Goal: Information Seeking & Learning: Learn about a topic

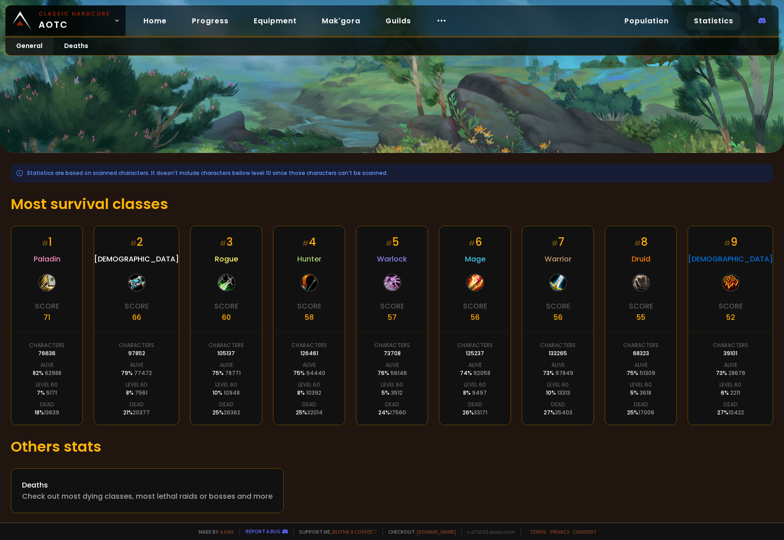
scroll to position [5, 0]
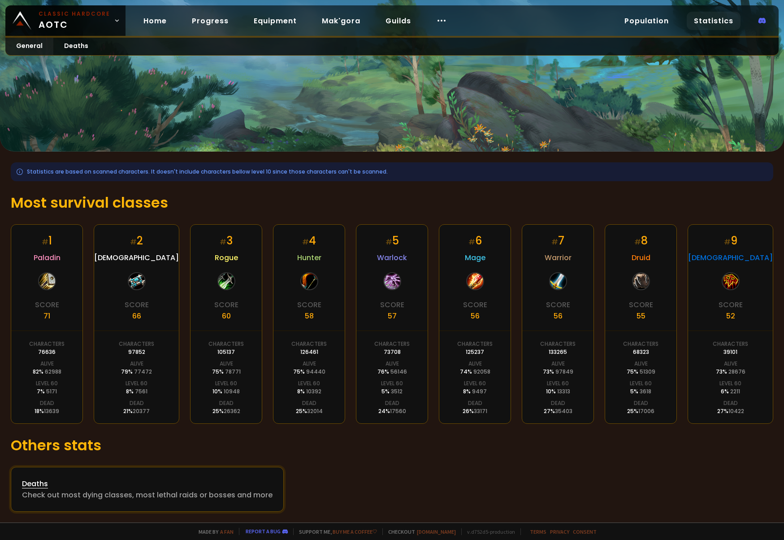
click at [141, 494] on div "Check out most dying classes, most lethal raids or bosses and more" at bounding box center [147, 494] width 251 height 11
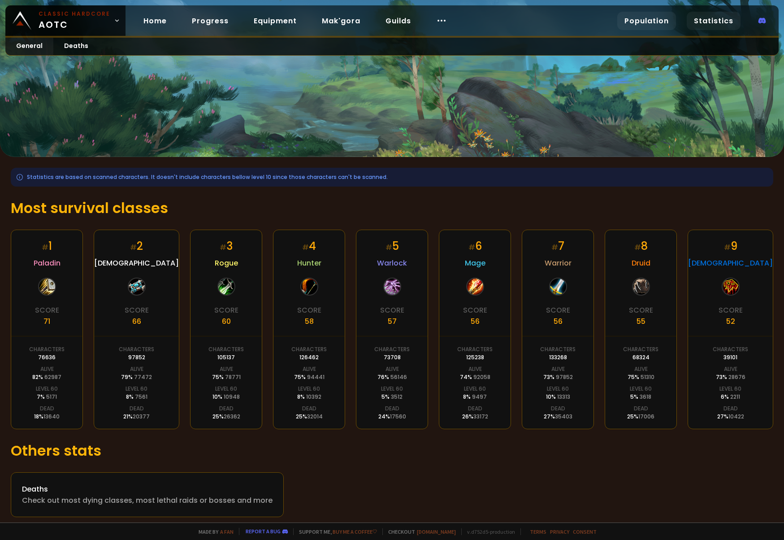
click at [652, 21] on link "Population" at bounding box center [646, 21] width 59 height 18
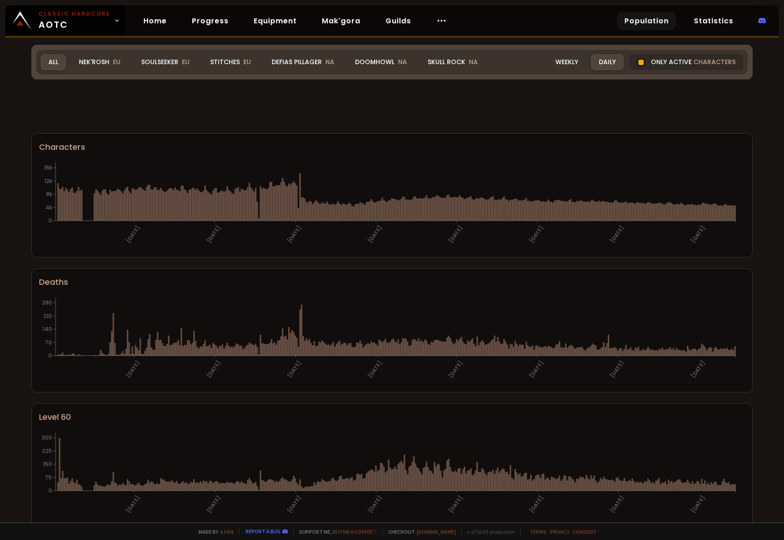
scroll to position [375, 0]
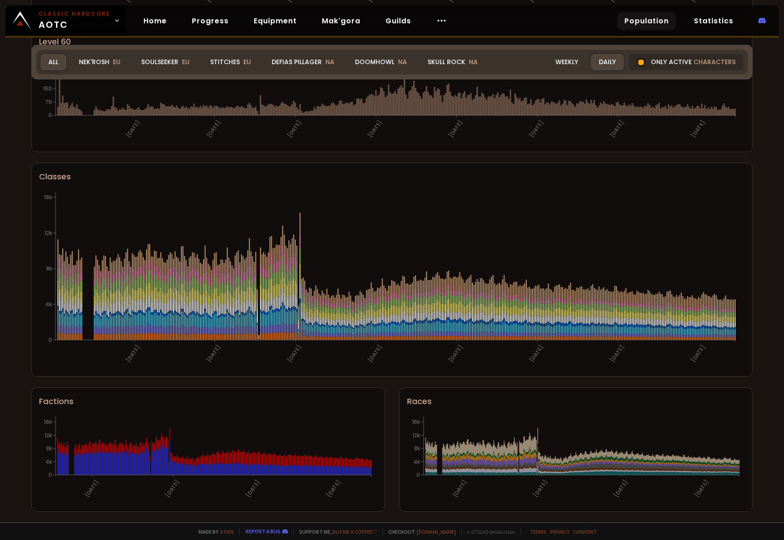
drag, startPoint x: 162, startPoint y: 57, endPoint x: 552, endPoint y: 175, distance: 407.0
click at [162, 56] on div "Soulseeker EU" at bounding box center [166, 62] width 64 height 16
